Goal: Navigation & Orientation: Find specific page/section

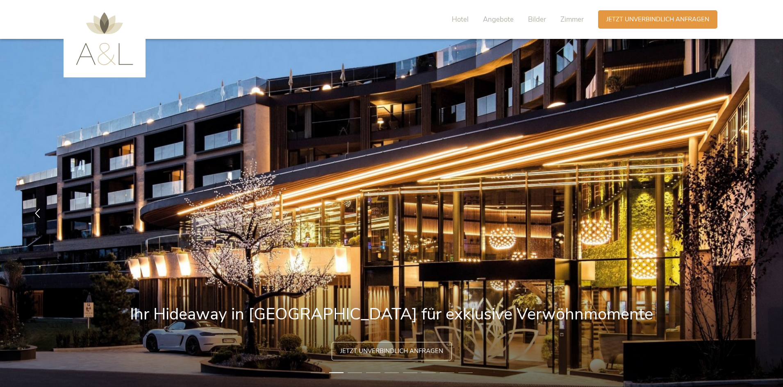
click at [120, 48] on img at bounding box center [104, 38] width 57 height 53
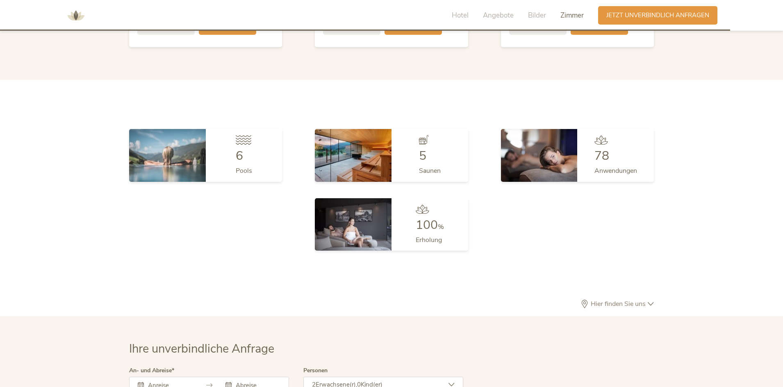
scroll to position [2453, 0]
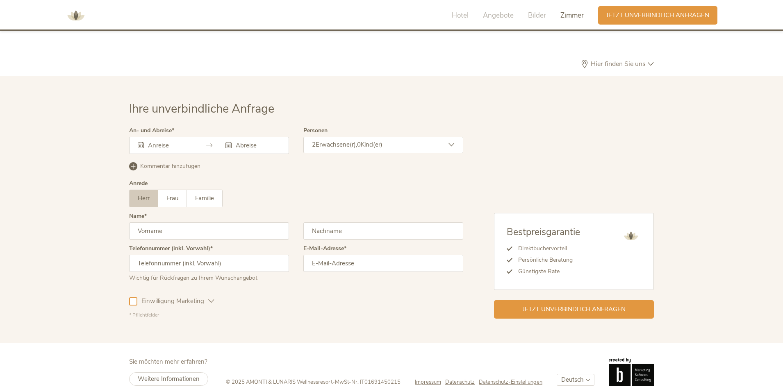
click at [574, 374] on select "Deutsch Italiano English" at bounding box center [576, 380] width 38 height 12
select select "/it/"
click at [557, 374] on select "Deutsch Italiano English" at bounding box center [576, 380] width 38 height 12
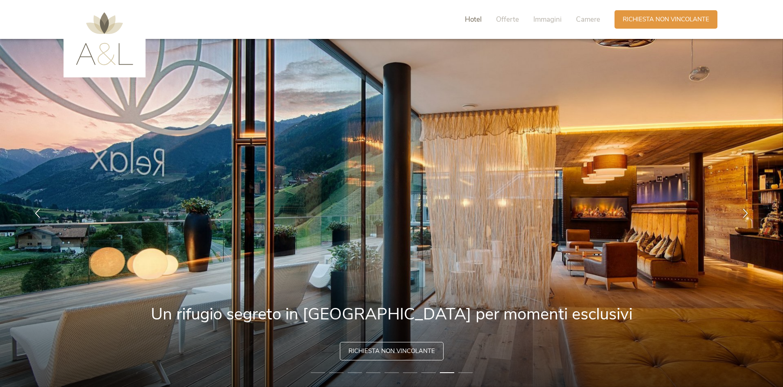
click at [481, 20] on span "Hotel" at bounding box center [473, 19] width 17 height 9
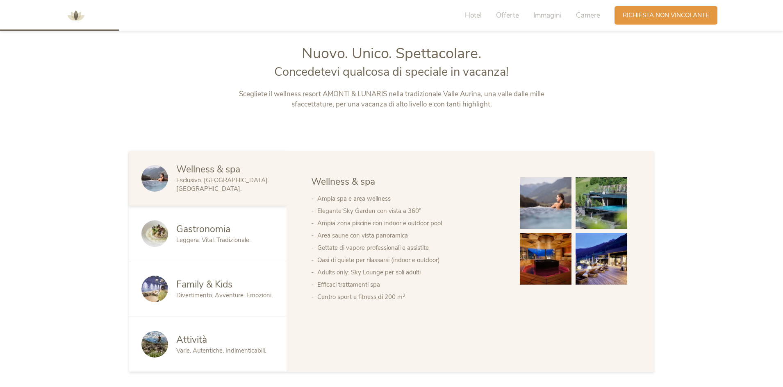
scroll to position [416, 0]
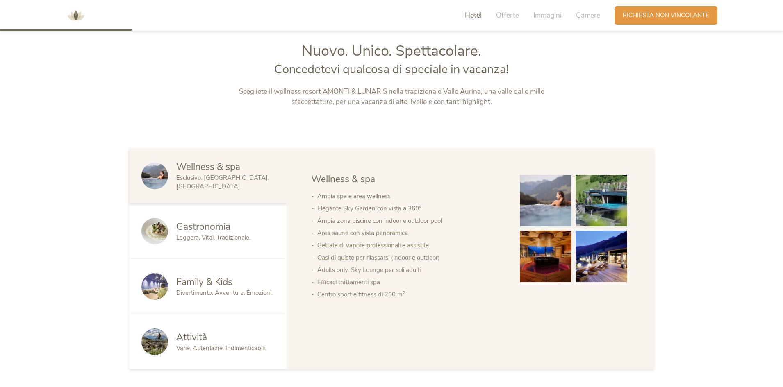
click at [204, 350] on span "Varie. Autentiche. Indimenticabili." at bounding box center [221, 348] width 90 height 8
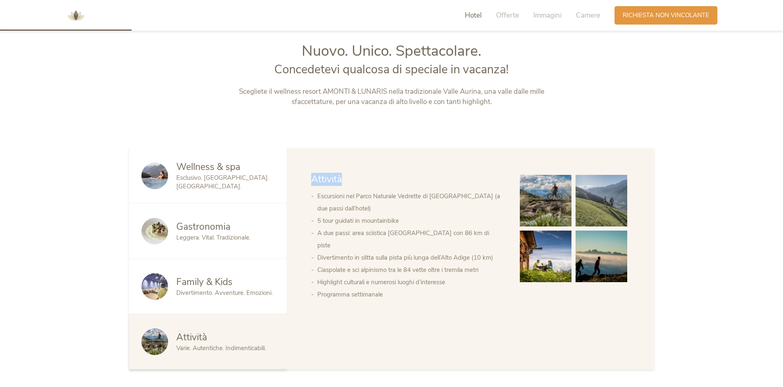
drag, startPoint x: 313, startPoint y: 179, endPoint x: 382, endPoint y: 180, distance: 69.7
click at [382, 180] on div "Attività" at bounding box center [407, 179] width 192 height 13
